Goal: Information Seeking & Learning: Learn about a topic

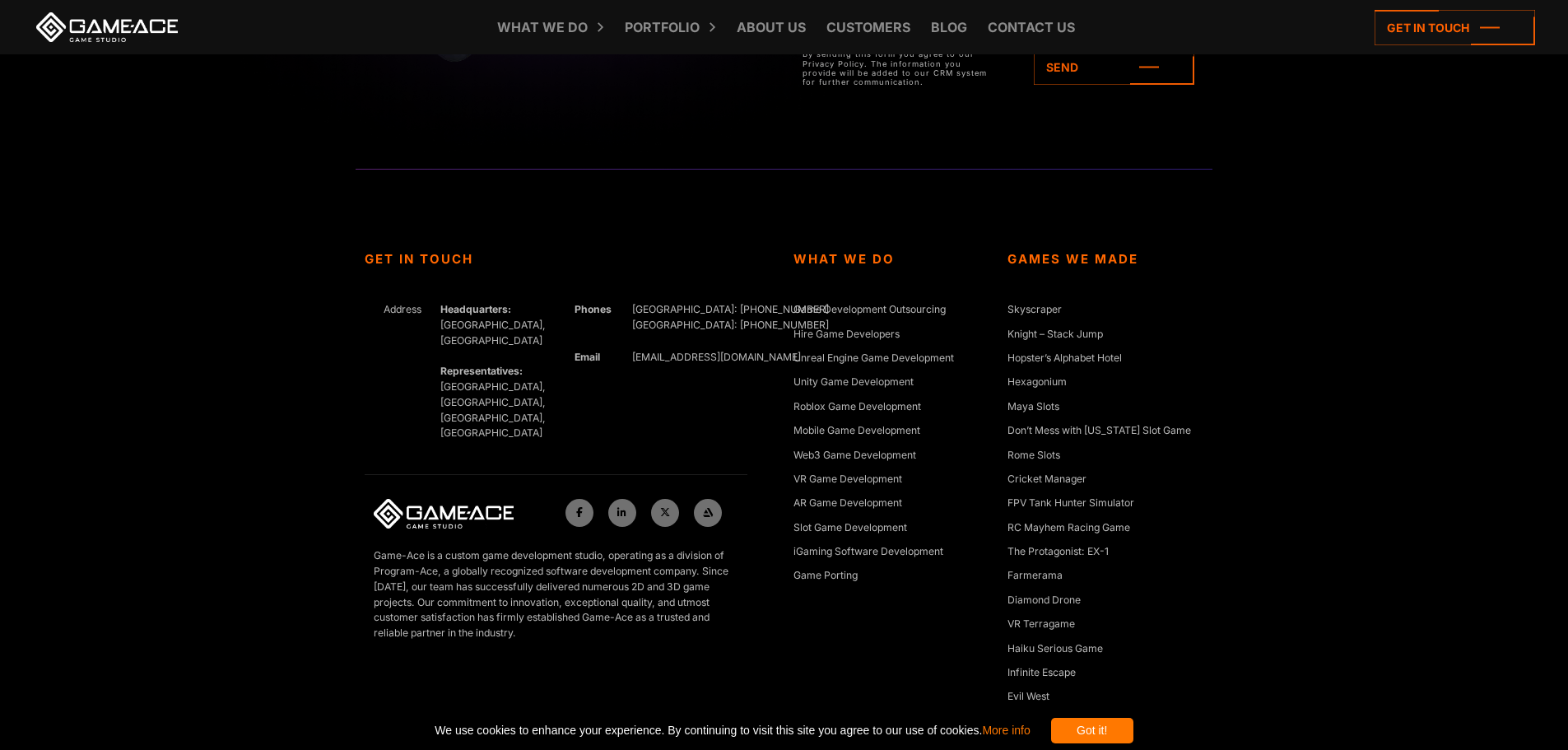
scroll to position [7541, 0]
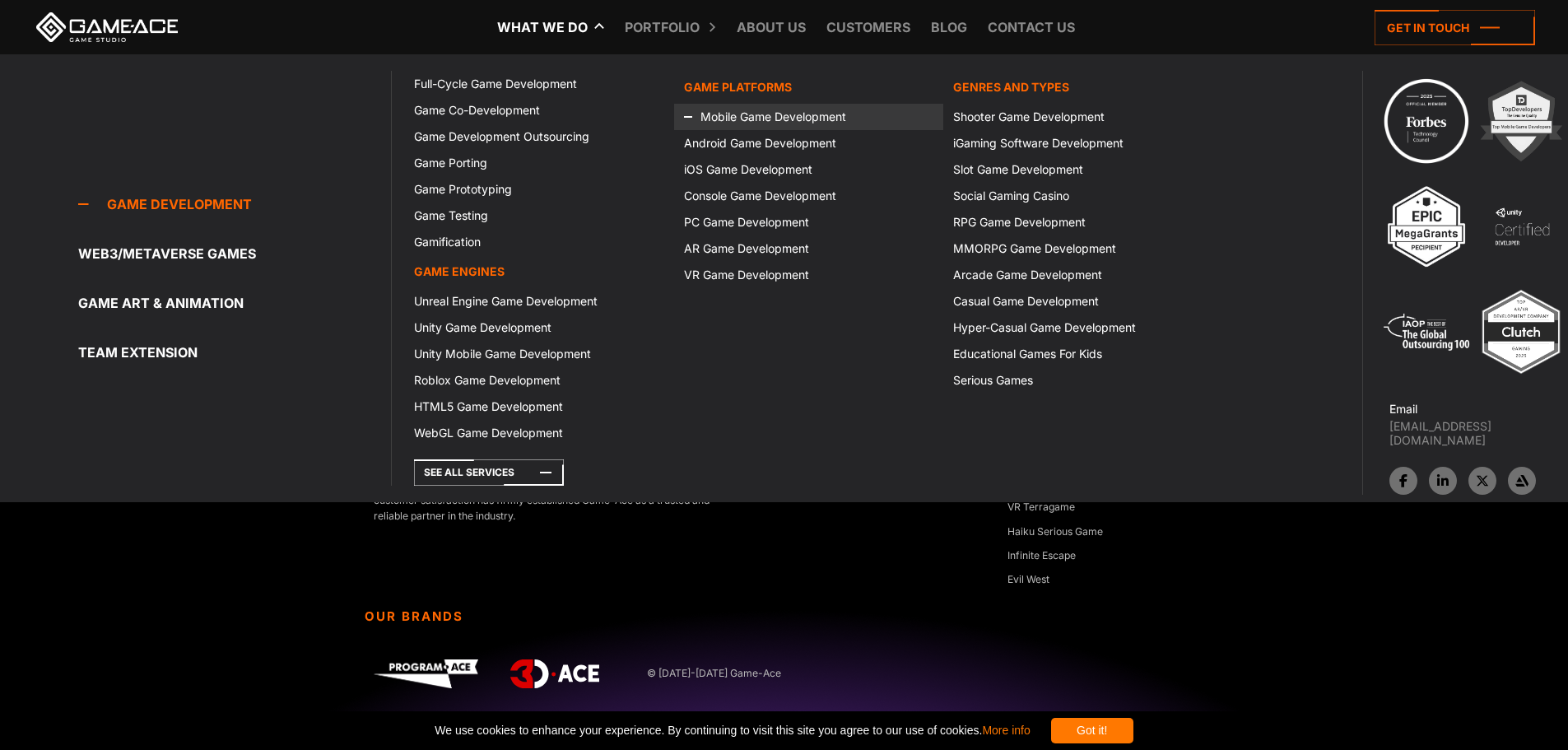
click at [744, 114] on link "Mobile Game Development" at bounding box center [808, 116] width 269 height 26
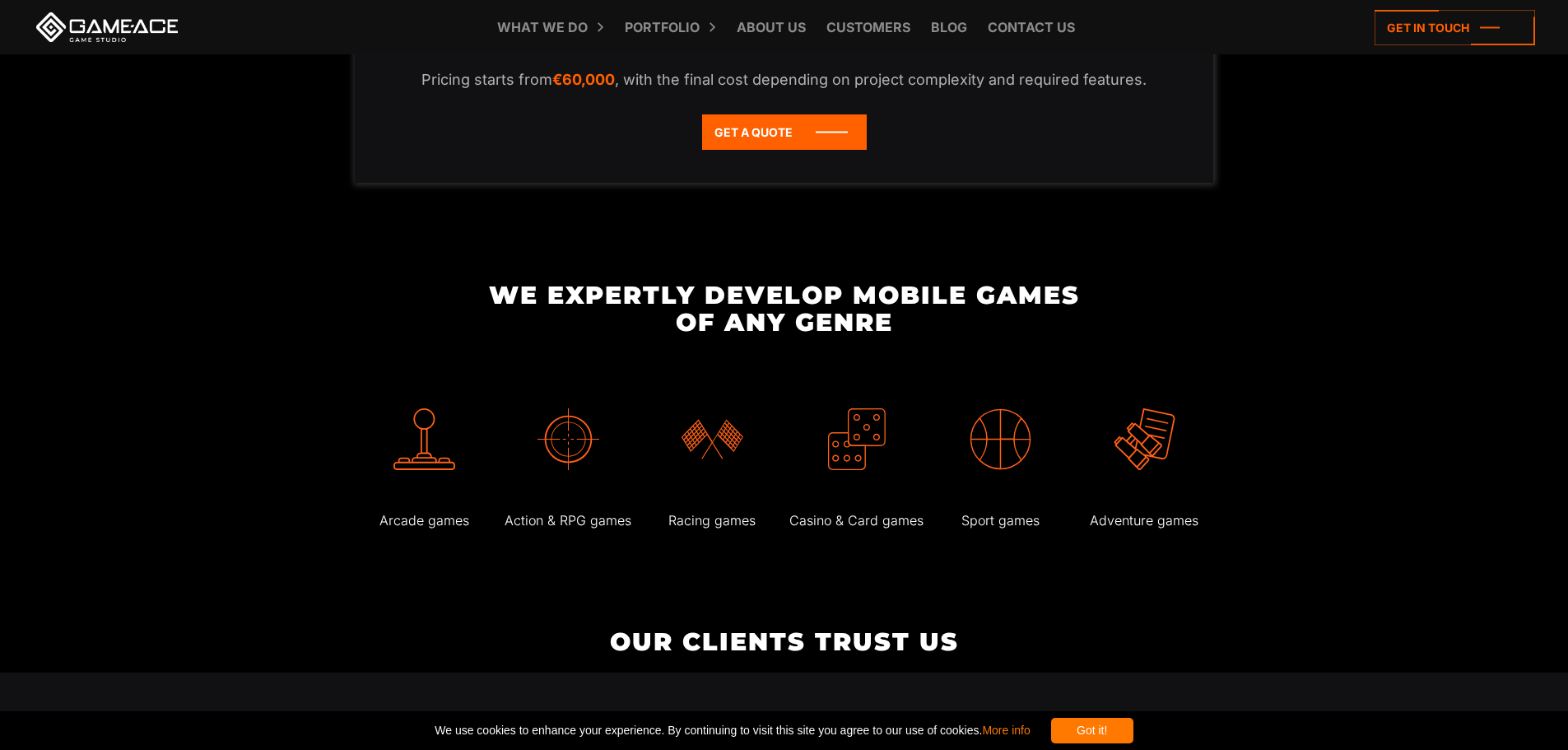
scroll to position [3704, 0]
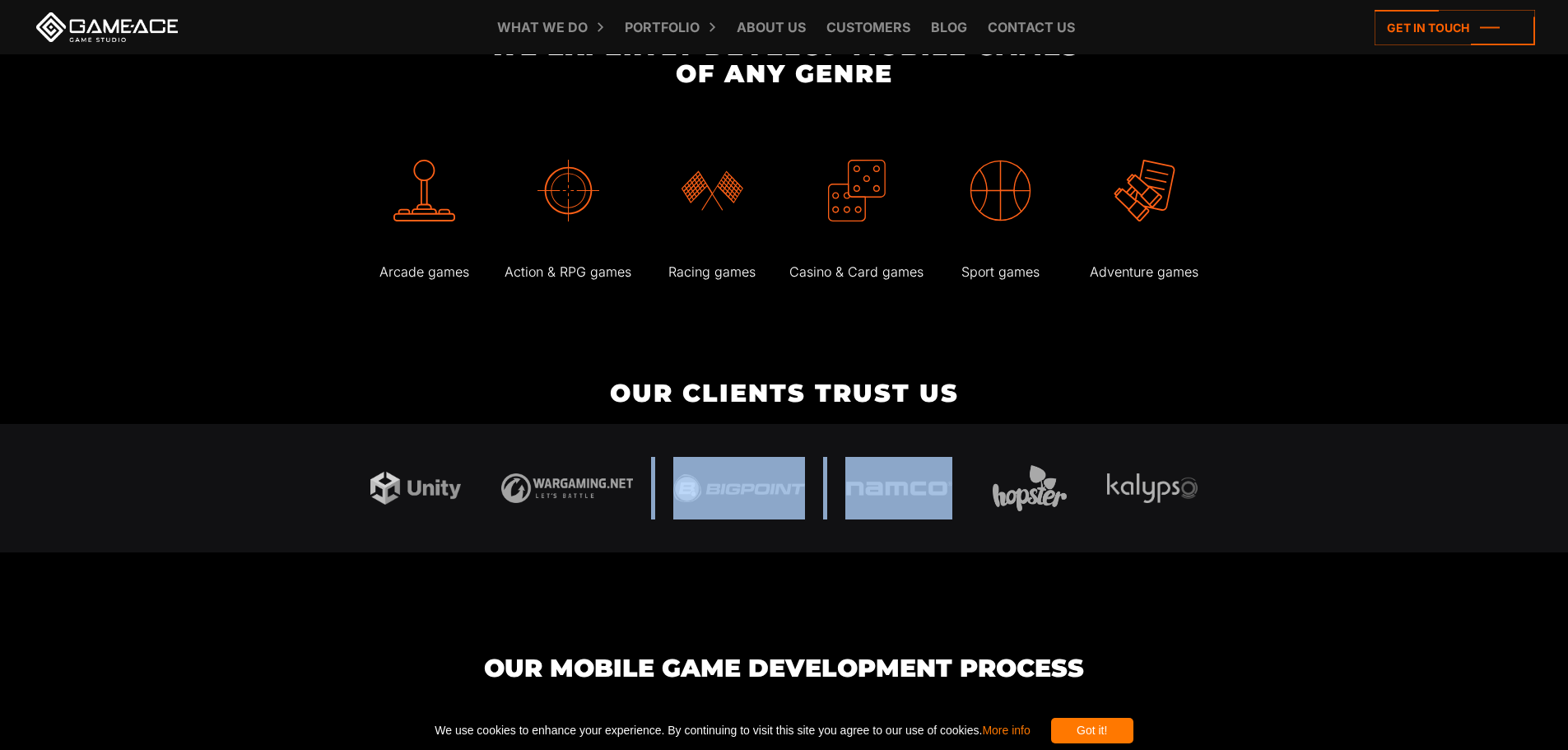
drag, startPoint x: 667, startPoint y: 474, endPoint x: 943, endPoint y: 476, distance: 276.0
click at [943, 476] on div at bounding box center [784, 488] width 877 height 129
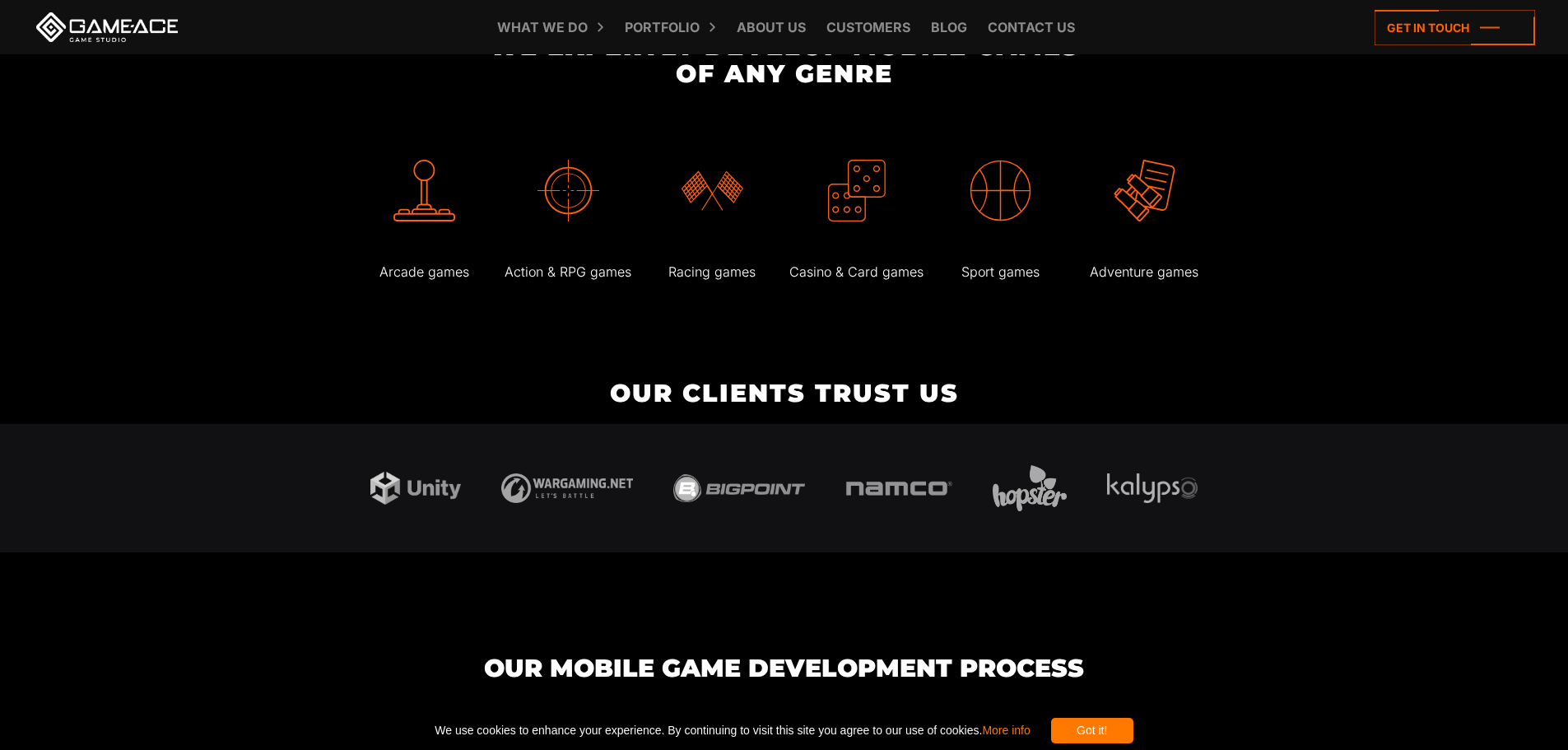
click at [1307, 485] on div at bounding box center [784, 488] width 1568 height 129
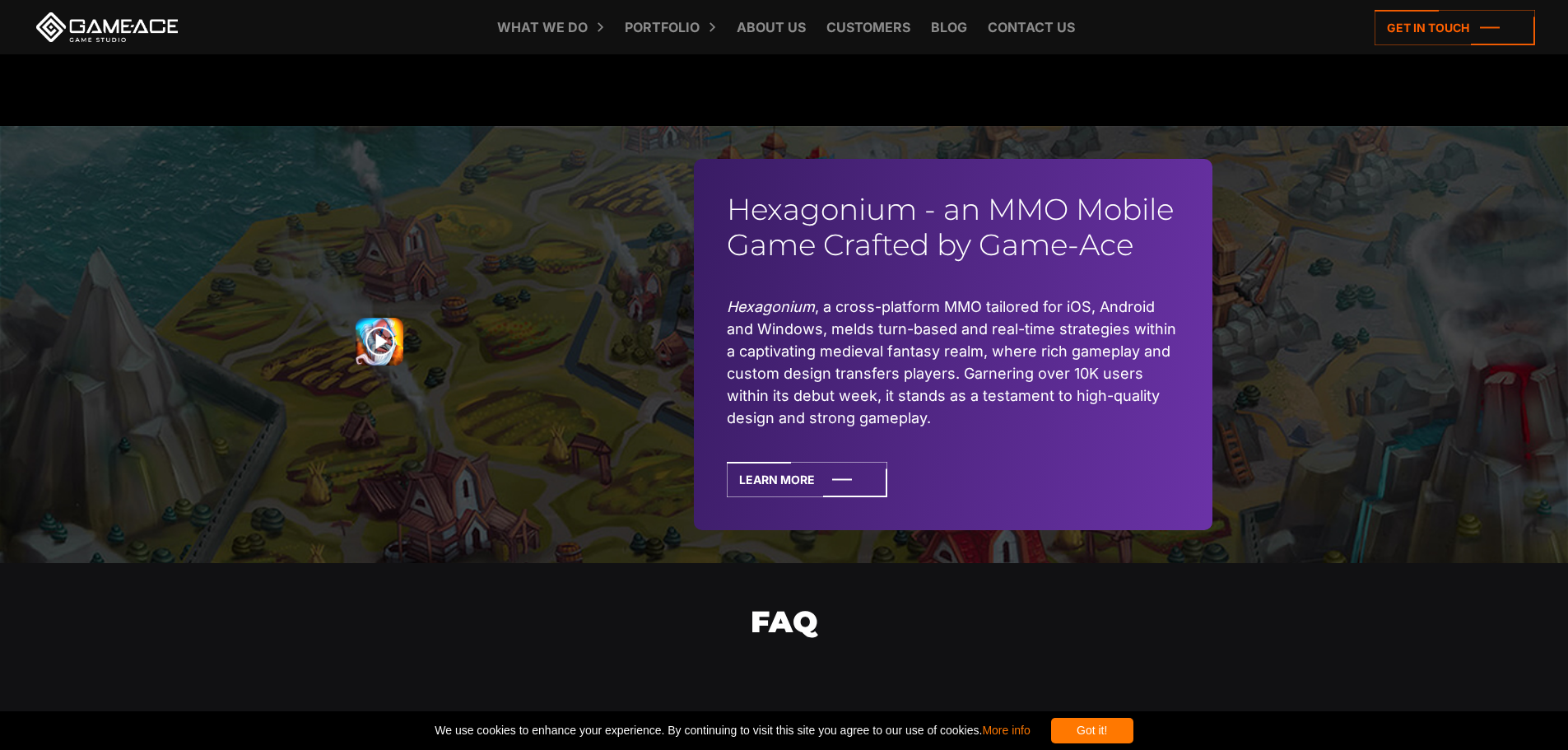
scroll to position [6022, 0]
click at [782, 463] on icon at bounding box center [807, 481] width 161 height 36
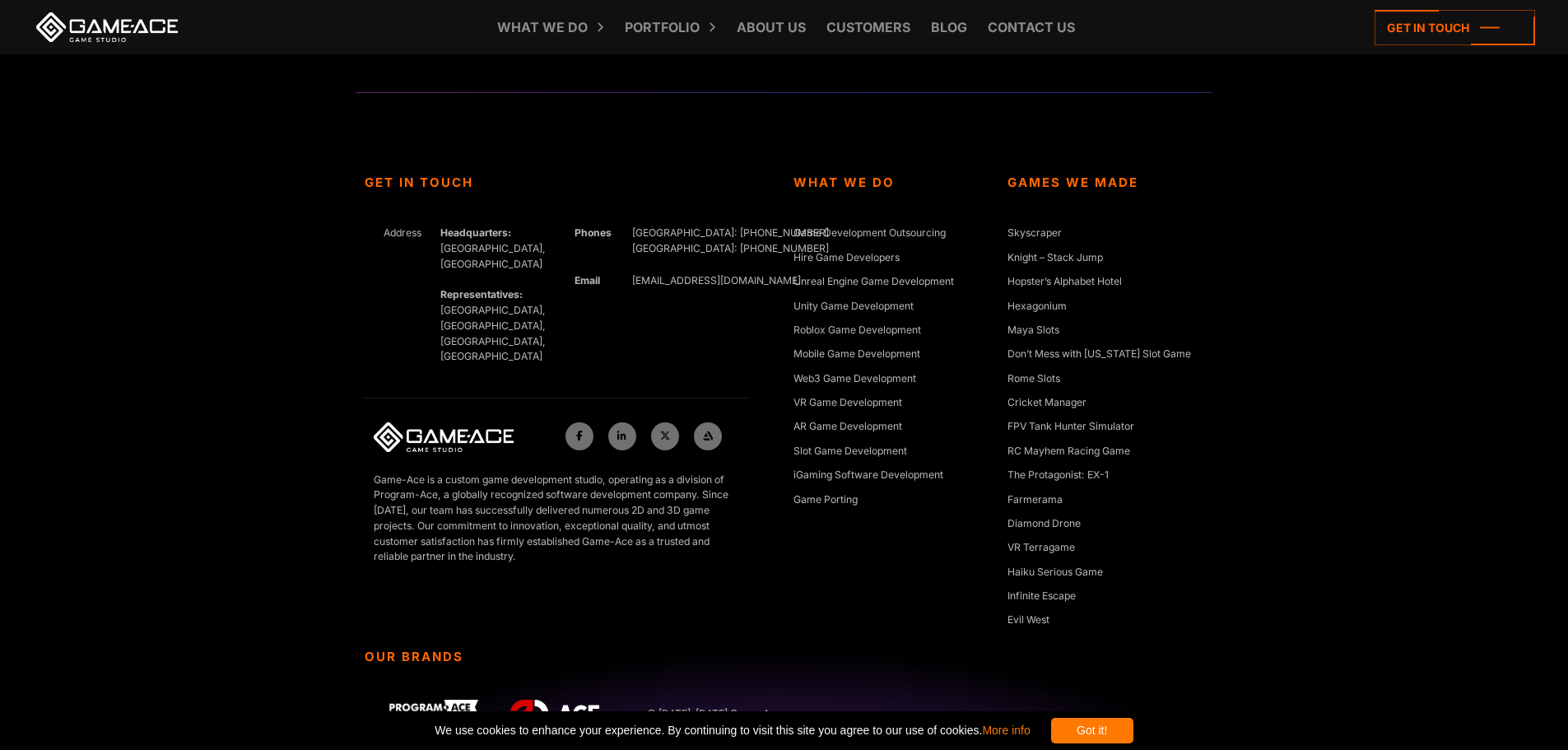
scroll to position [8092, 0]
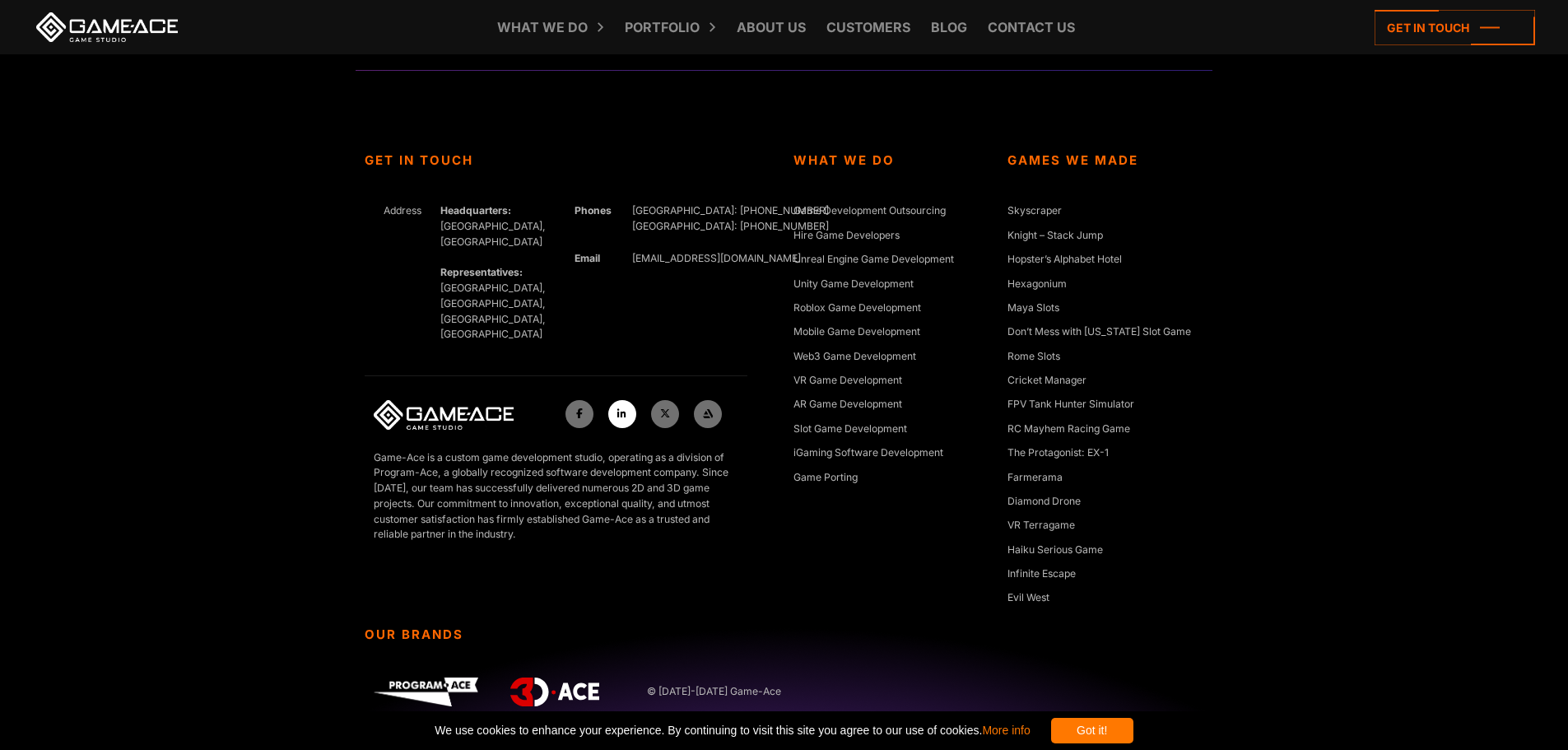
click at [628, 400] on link at bounding box center [622, 414] width 28 height 28
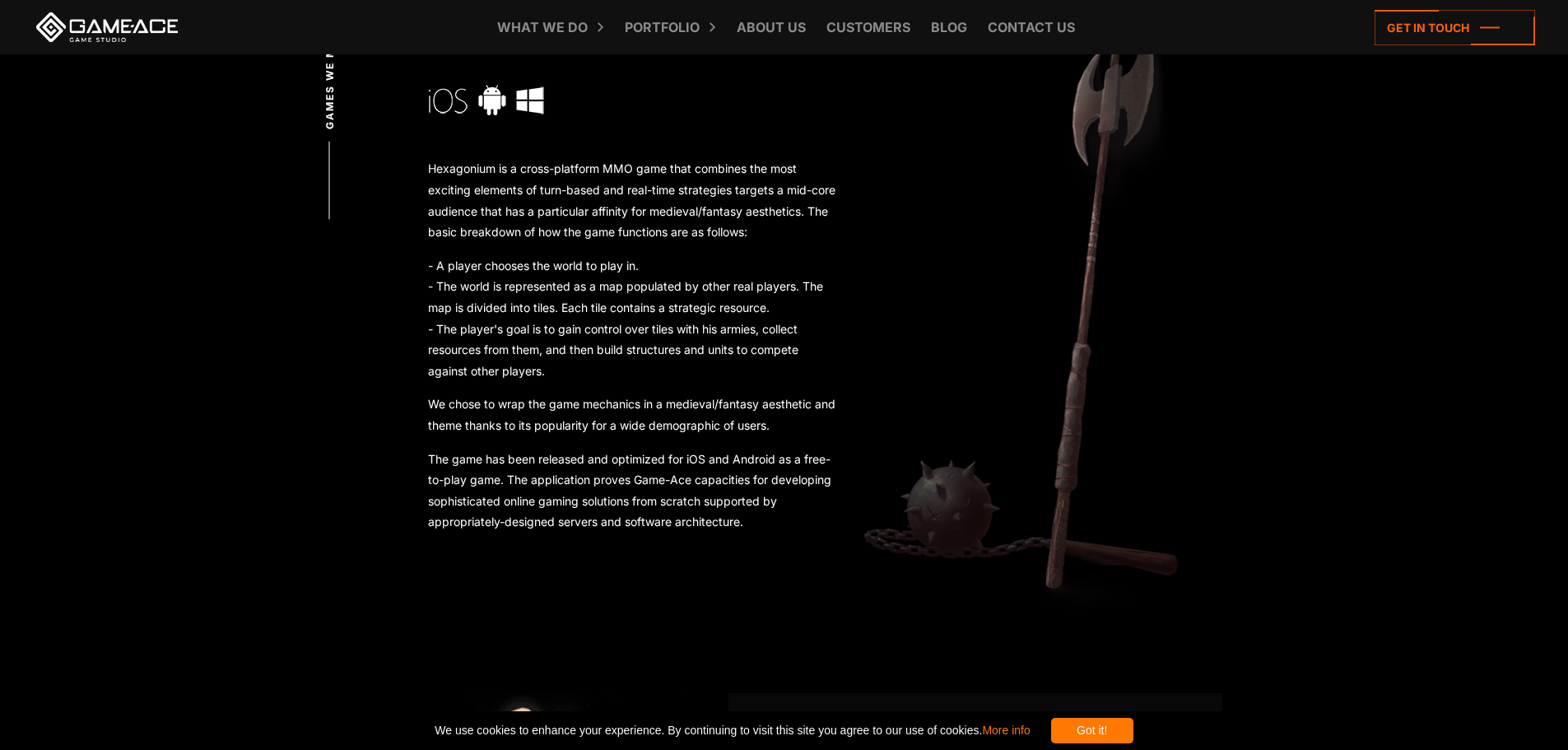
scroll to position [822, 0]
